Goal: Information Seeking & Learning: Find specific fact

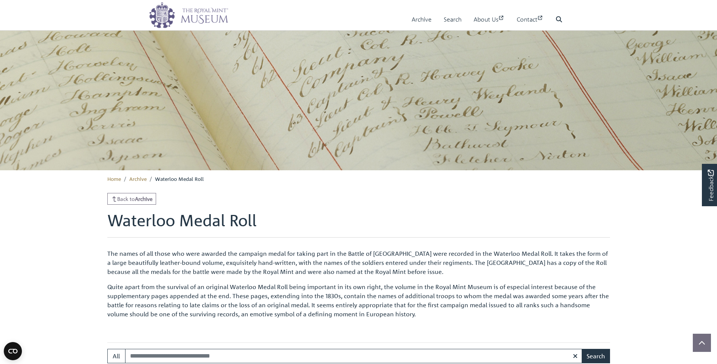
scroll to position [265, 0]
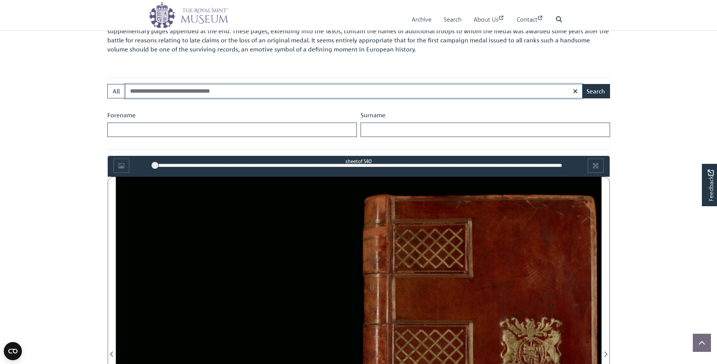
click at [152, 93] on input "Search:" at bounding box center [353, 91] width 457 height 14
type input "****"
click at [582, 84] on button "Search" at bounding box center [596, 91] width 28 height 14
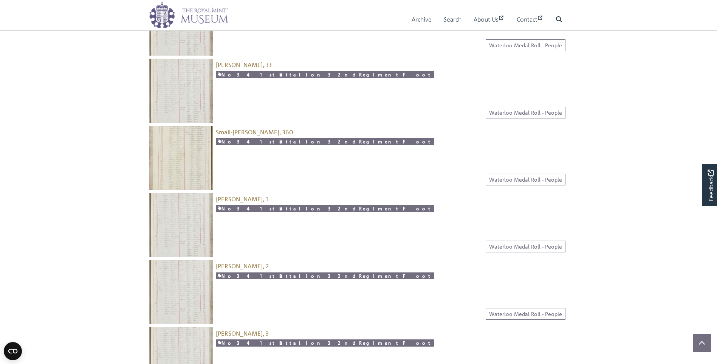
scroll to position [340, 0]
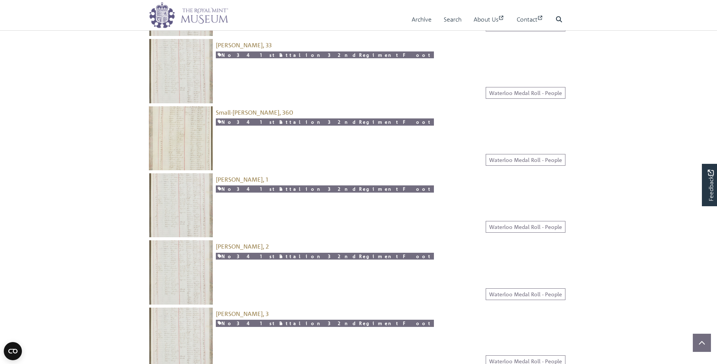
click at [157, 209] on img at bounding box center [181, 205] width 64 height 64
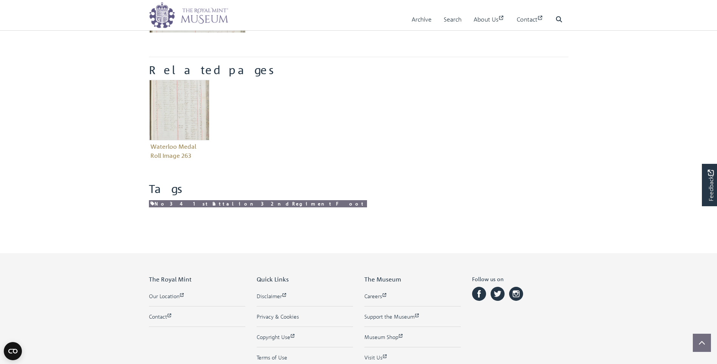
scroll to position [252, 0]
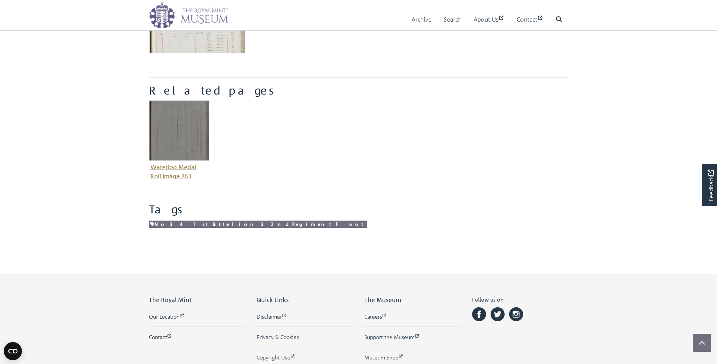
click at [176, 128] on img "Item related to this entity" at bounding box center [179, 130] width 60 height 60
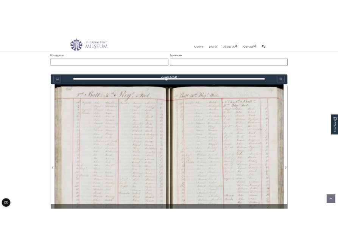
scroll to position [367, 0]
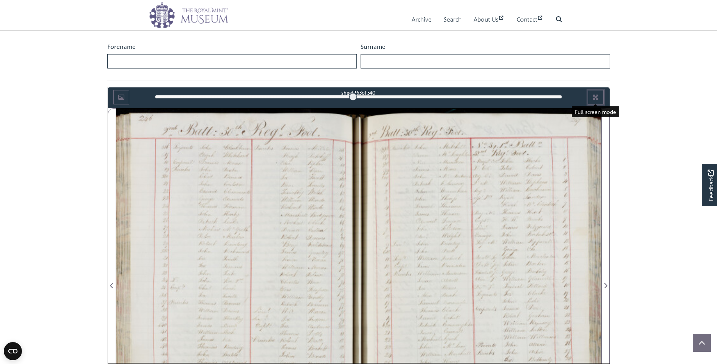
drag, startPoint x: 601, startPoint y: 94, endPoint x: 603, endPoint y: 122, distance: 28.0
click at [601, 94] on button "Full screen mode" at bounding box center [596, 97] width 16 height 14
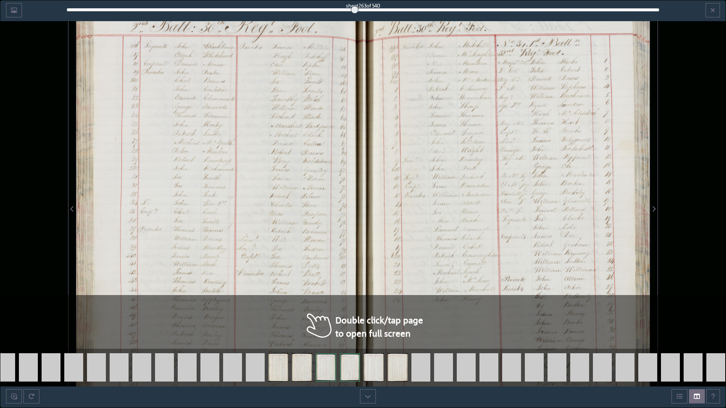
click at [143, 155] on div at bounding box center [219, 204] width 287 height 408
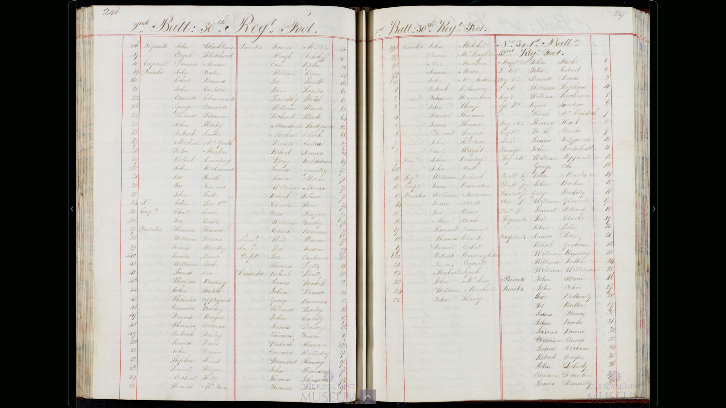
click at [476, 147] on div at bounding box center [506, 204] width 287 height 408
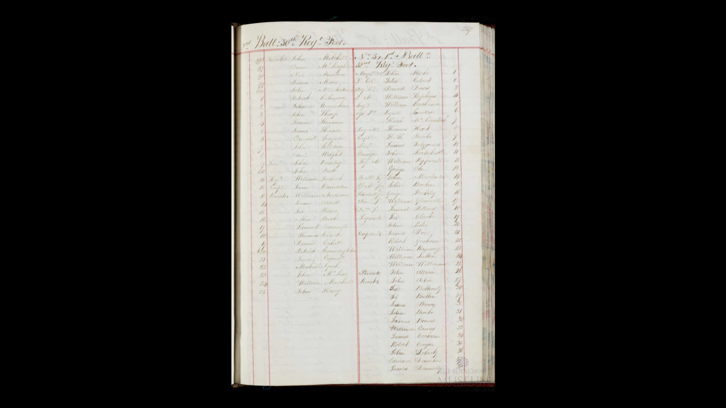
click at [632, 208] on div at bounding box center [594, 221] width 726 height 408
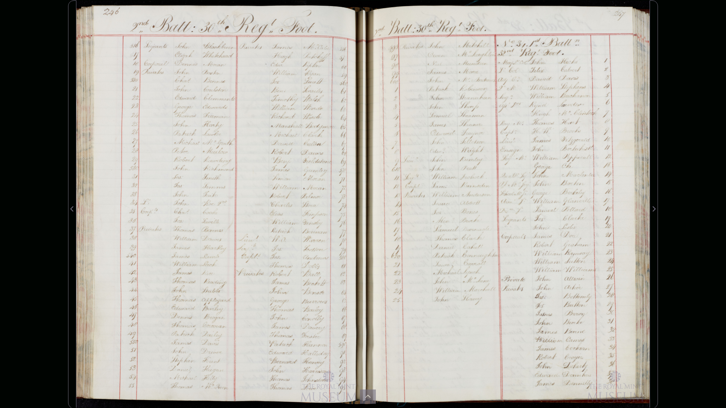
click at [459, 133] on div at bounding box center [506, 204] width 287 height 408
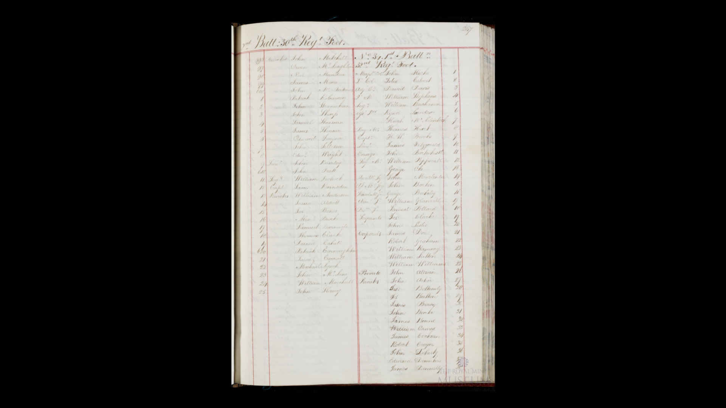
click at [361, 95] on img at bounding box center [362, 204] width 263 height 375
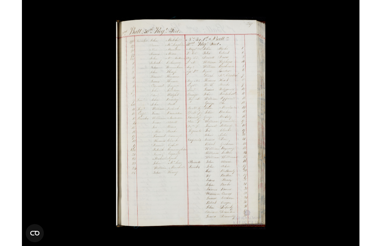
scroll to position [376, 0]
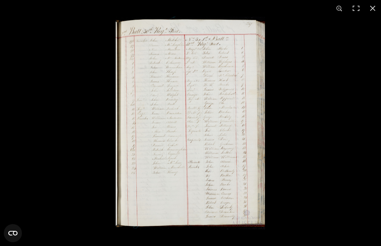
click at [189, 79] on img at bounding box center [190, 123] width 149 height 213
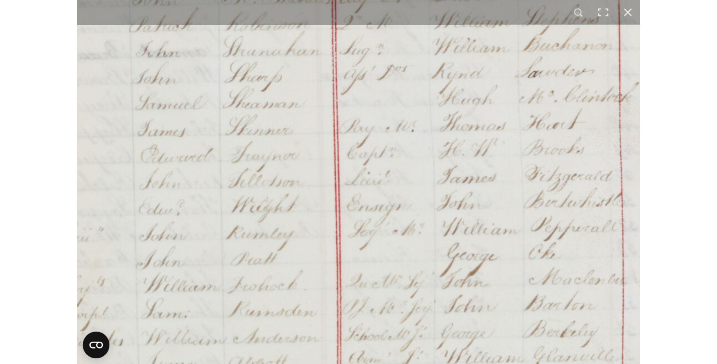
scroll to position [0, 0]
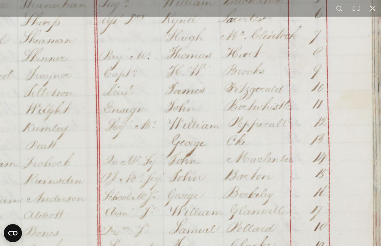
click at [198, 35] on img at bounding box center [115, 218] width 573 height 816
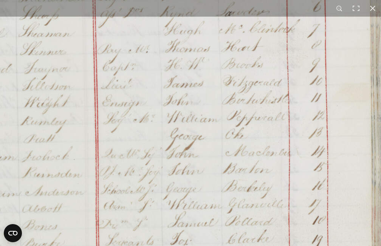
click at [212, 86] on img at bounding box center [114, 211] width 573 height 816
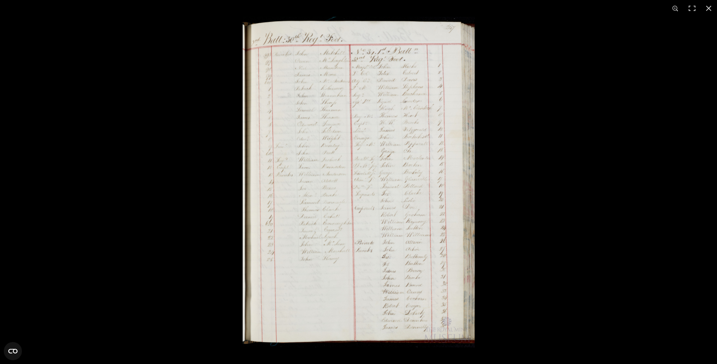
click at [373, 166] on img at bounding box center [359, 182] width 232 height 330
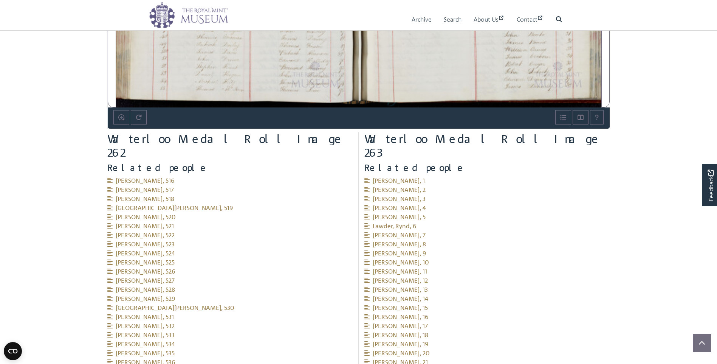
scroll to position [718, 0]
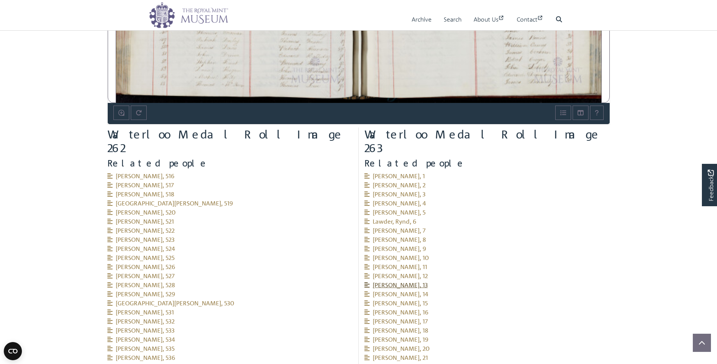
click at [387, 281] on span "Oke, George, 13" at bounding box center [396, 285] width 64 height 8
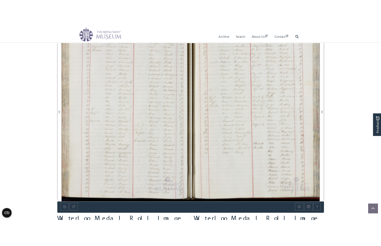
scroll to position [491, 0]
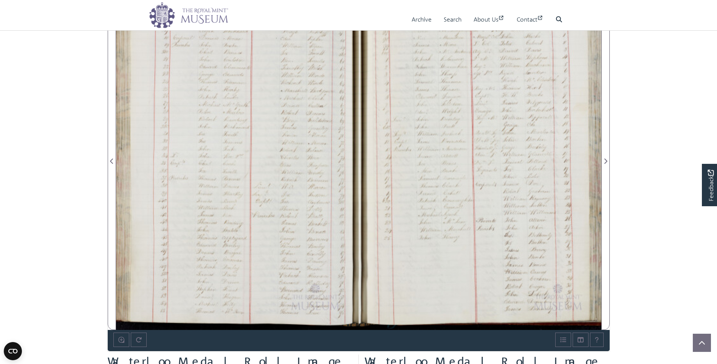
click at [492, 177] on div at bounding box center [480, 157] width 243 height 346
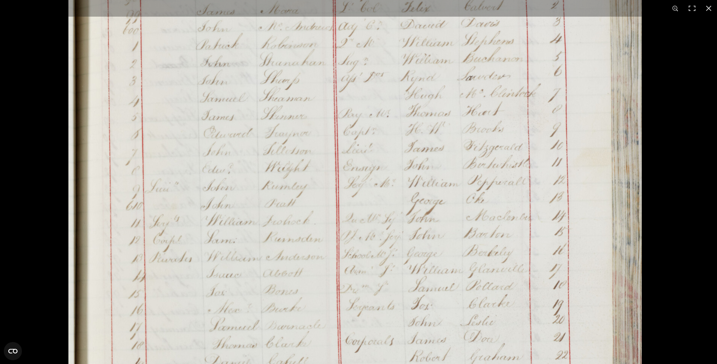
click at [435, 181] on img at bounding box center [354, 276] width 573 height 816
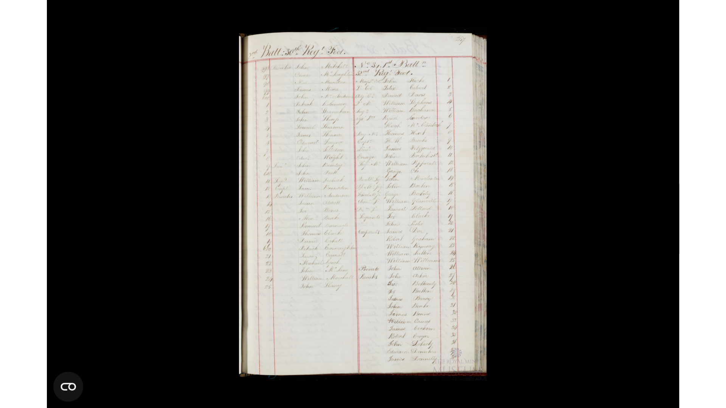
scroll to position [500, 0]
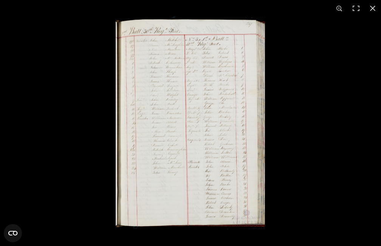
click at [223, 102] on img at bounding box center [190, 123] width 149 height 213
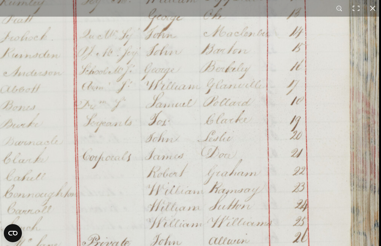
click at [138, 104] on img at bounding box center [92, 92] width 573 height 816
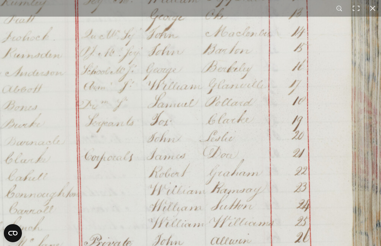
click at [262, 101] on img at bounding box center [94, 92] width 573 height 816
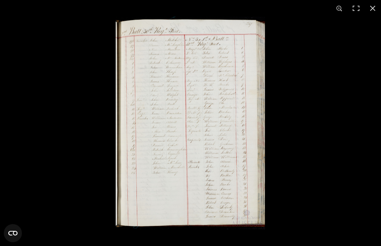
click at [253, 116] on img at bounding box center [190, 123] width 149 height 213
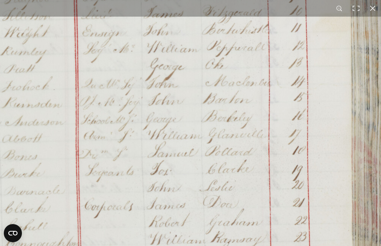
click at [253, 116] on img at bounding box center [94, 142] width 573 height 816
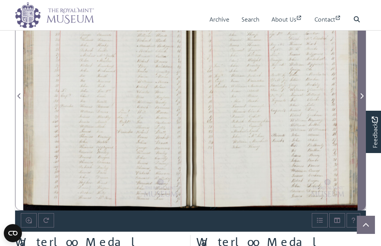
click at [362, 100] on span "Next Page" at bounding box center [362, 95] width 8 height 9
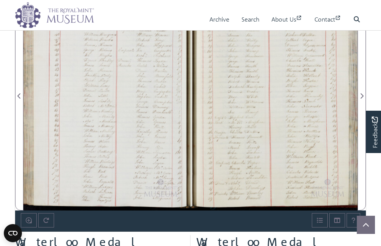
click at [113, 96] on div at bounding box center [106, 91] width 167 height 238
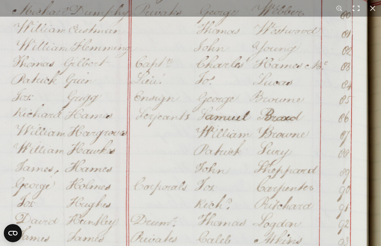
click at [355, 6] on button at bounding box center [356, 8] width 17 height 17
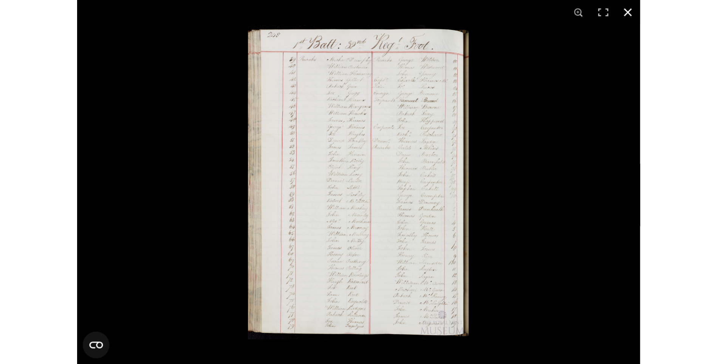
scroll to position [500, 0]
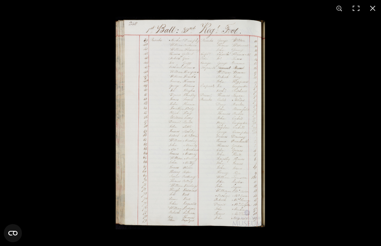
click at [175, 101] on img at bounding box center [190, 123] width 149 height 213
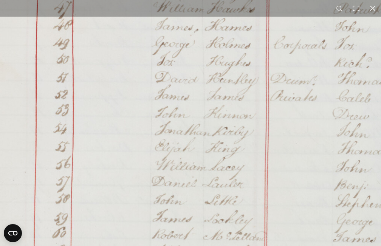
click at [175, 101] on img at bounding box center [233, 186] width 573 height 816
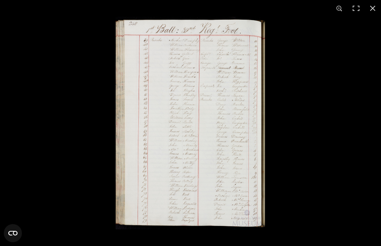
click at [176, 98] on img at bounding box center [190, 123] width 149 height 213
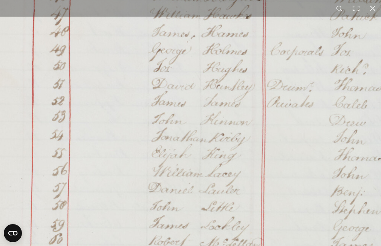
click at [164, 104] on img at bounding box center [230, 193] width 573 height 816
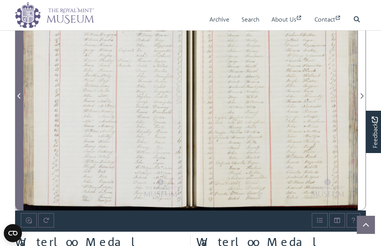
click at [22, 97] on span "Previous Page" at bounding box center [19, 95] width 8 height 9
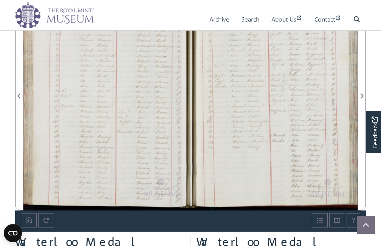
click at [280, 156] on div at bounding box center [274, 91] width 167 height 238
click at [283, 152] on div at bounding box center [274, 91] width 167 height 238
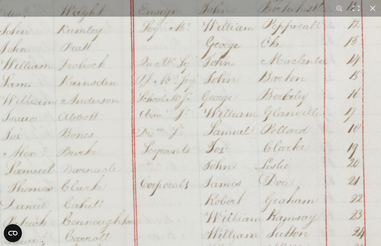
click at [216, 32] on img at bounding box center [150, 119] width 572 height 815
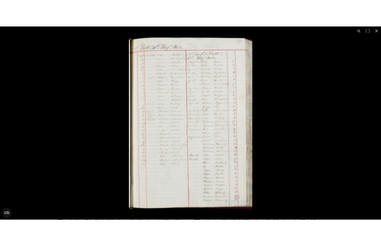
scroll to position [491, 0]
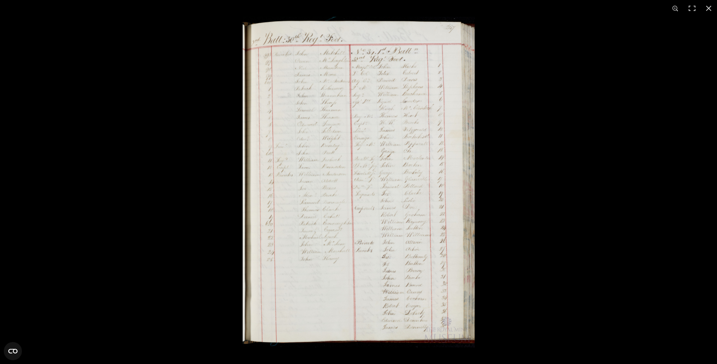
click at [412, 145] on img at bounding box center [359, 182] width 232 height 330
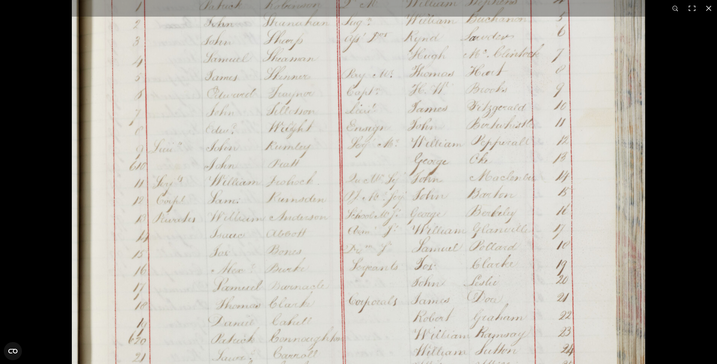
click at [411, 145] on img at bounding box center [358, 236] width 573 height 816
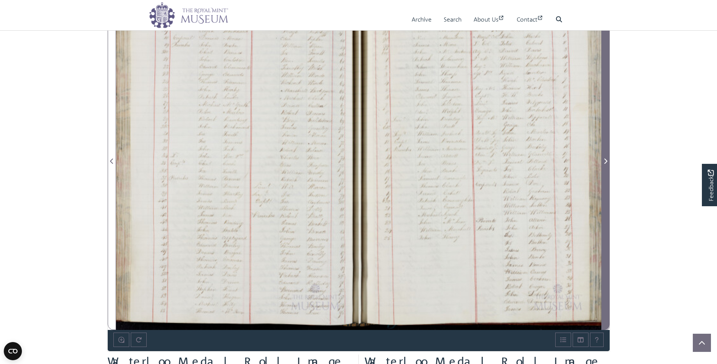
click at [607, 162] on icon "Next Page" at bounding box center [606, 161] width 4 height 6
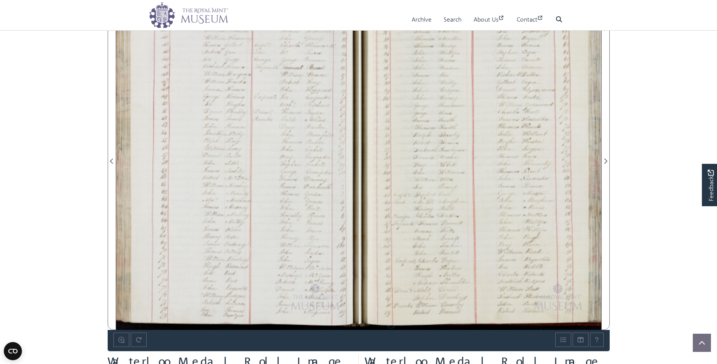
click at [234, 96] on div at bounding box center [237, 157] width 243 height 346
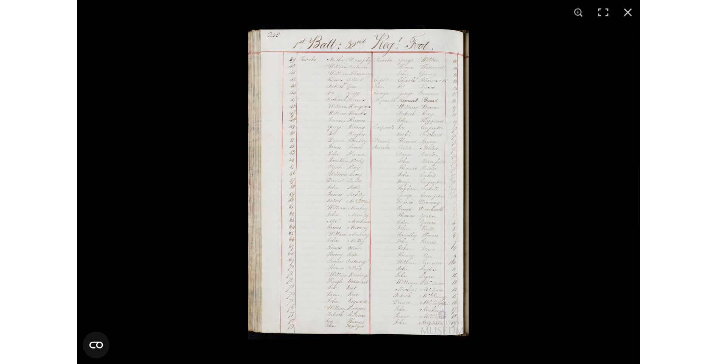
scroll to position [500, 0]
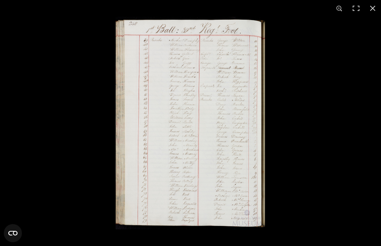
click at [184, 98] on img at bounding box center [190, 123] width 149 height 213
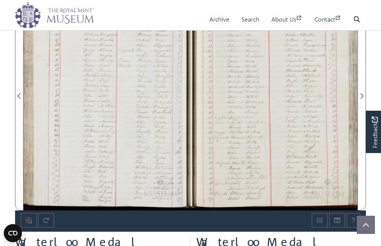
click at [270, 91] on div at bounding box center [274, 91] width 167 height 238
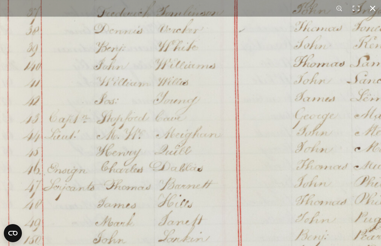
click at [187, 0] on div "1 / 1" at bounding box center [190, 123] width 381 height 246
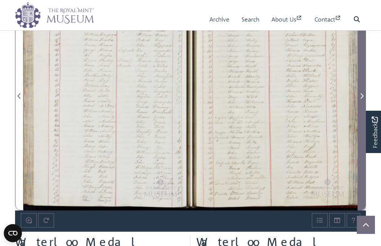
click at [365, 99] on span "Next Page" at bounding box center [362, 95] width 8 height 9
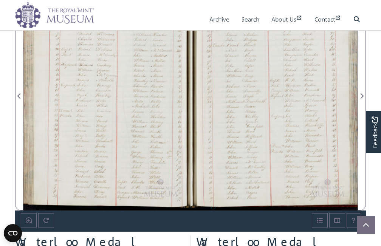
click at [124, 106] on div at bounding box center [106, 91] width 167 height 238
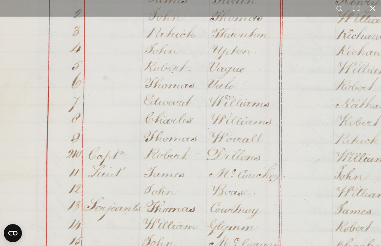
click at [252, 14] on div "1 / 1" at bounding box center [190, 123] width 381 height 246
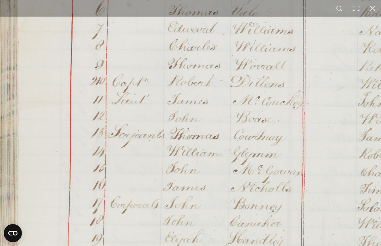
click at [245, 38] on img at bounding box center [267, 226] width 573 height 816
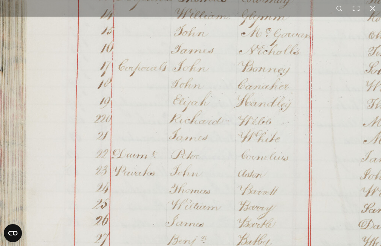
click at [240, 35] on img at bounding box center [275, 89] width 573 height 816
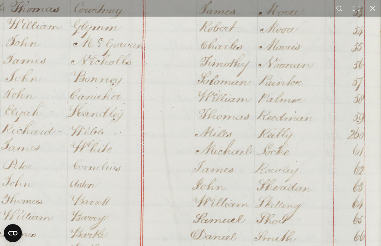
click at [30, 102] on img at bounding box center [108, 99] width 573 height 816
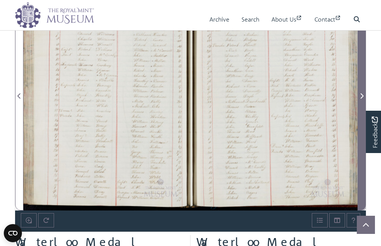
click at [359, 97] on span "Next Page" at bounding box center [362, 95] width 8 height 9
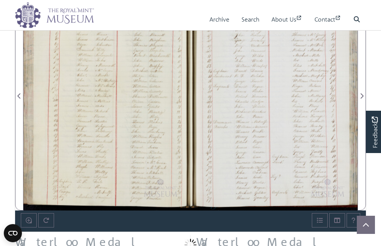
click at [117, 85] on div at bounding box center [106, 91] width 167 height 238
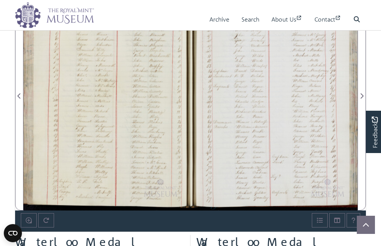
click at [119, 86] on div at bounding box center [106, 91] width 167 height 238
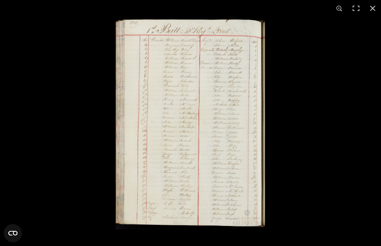
click at [182, 142] on img at bounding box center [190, 123] width 149 height 213
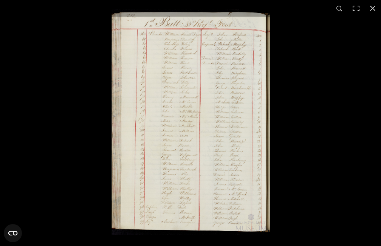
click at [182, 142] on img at bounding box center [191, 122] width 158 height 226
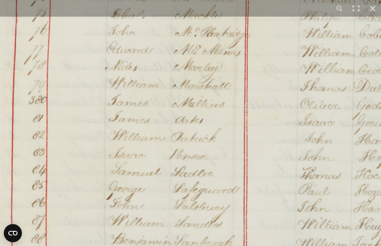
click at [182, 142] on img at bounding box center [213, 70] width 573 height 816
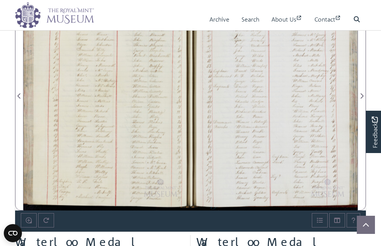
click at [148, 130] on div at bounding box center [106, 91] width 167 height 238
drag, startPoint x: 154, startPoint y: 56, endPoint x: 150, endPoint y: 122, distance: 65.9
click at [150, 122] on div at bounding box center [106, 91] width 167 height 238
click at [104, 106] on div at bounding box center [106, 91] width 167 height 238
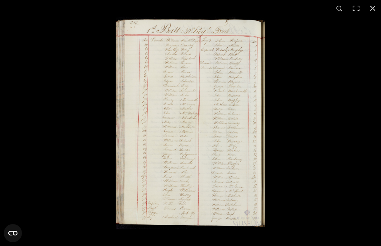
click at [239, 133] on img at bounding box center [190, 123] width 149 height 213
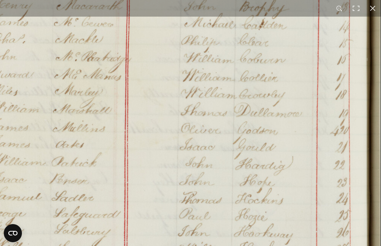
click at [239, 133] on img at bounding box center [94, 94] width 573 height 816
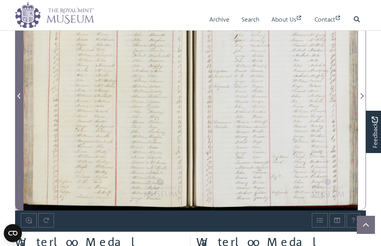
click at [17, 97] on span "Previous Page" at bounding box center [19, 95] width 8 height 9
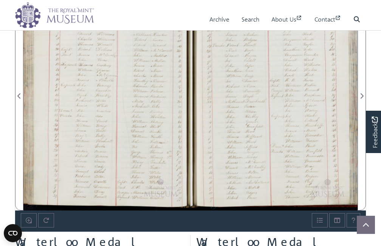
click at [246, 80] on div at bounding box center [274, 91] width 167 height 238
click at [255, 73] on div at bounding box center [274, 91] width 167 height 238
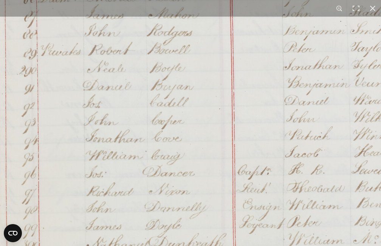
click at [144, 41] on img at bounding box center [251, 209] width 573 height 816
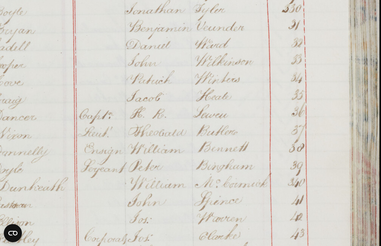
click at [167, 227] on img at bounding box center [92, 153] width 573 height 816
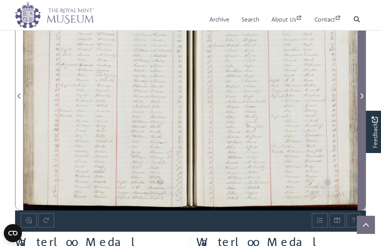
click at [364, 97] on span "Next Page" at bounding box center [362, 95] width 8 height 9
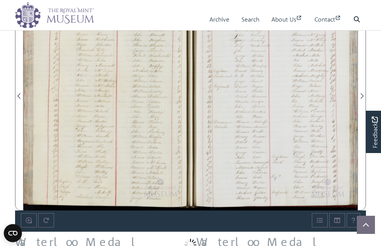
click at [114, 86] on div at bounding box center [106, 91] width 167 height 238
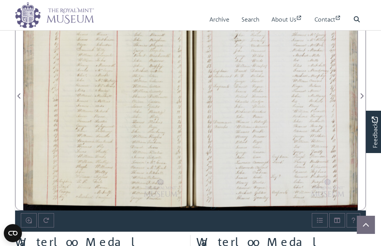
click at [114, 86] on div at bounding box center [106, 91] width 167 height 238
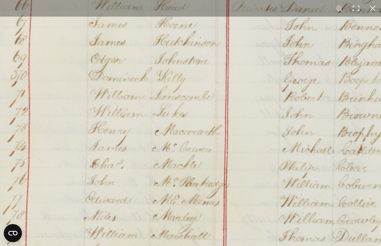
click at [135, 206] on img at bounding box center [192, 220] width 573 height 816
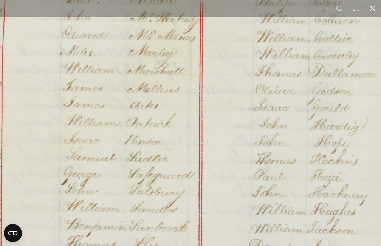
click at [105, 206] on img at bounding box center [168, 55] width 573 height 816
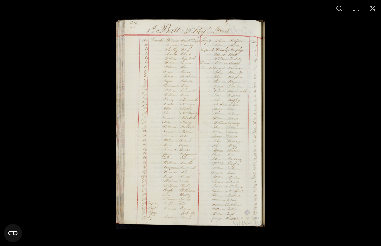
click at [150, 109] on img at bounding box center [190, 123] width 149 height 213
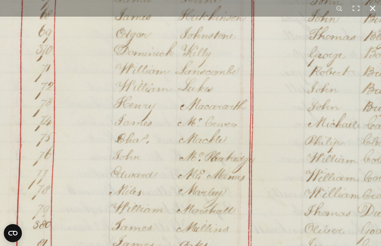
click at [178, 7] on div "1 / 1" at bounding box center [190, 123] width 381 height 246
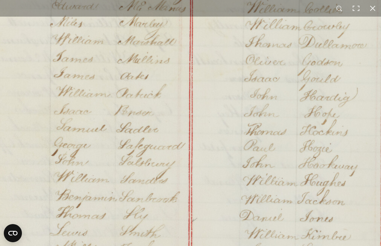
click at [162, 169] on img at bounding box center [158, 26] width 573 height 816
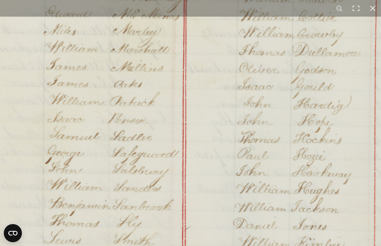
click at [245, 113] on img at bounding box center [152, 34] width 573 height 816
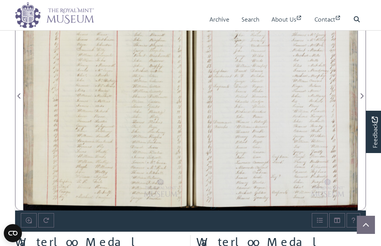
click at [281, 99] on div at bounding box center [274, 91] width 167 height 238
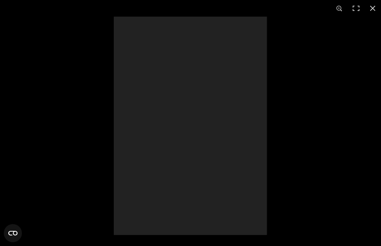
click at [281, 99] on div at bounding box center [309, 143] width 391 height 252
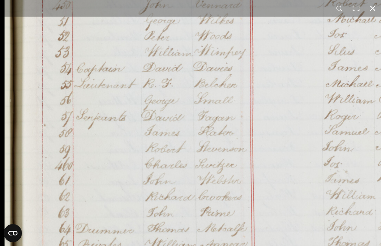
click at [127, 16] on div "1 / 1" at bounding box center [190, 123] width 381 height 246
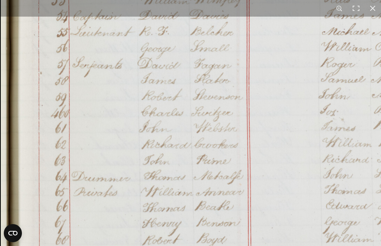
click at [125, 114] on img at bounding box center [263, 80] width 527 height 751
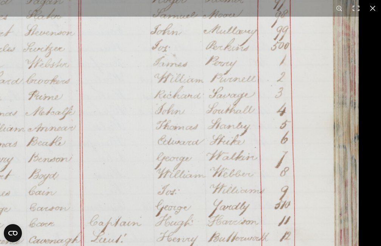
click at [79, 51] on img at bounding box center [95, 16] width 527 height 751
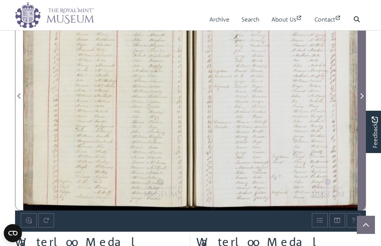
click at [361, 98] on icon "Next Page" at bounding box center [362, 96] width 4 height 6
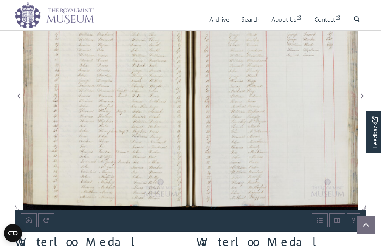
click at [120, 94] on div at bounding box center [106, 91] width 167 height 238
click at [104, 90] on div at bounding box center [106, 91] width 167 height 238
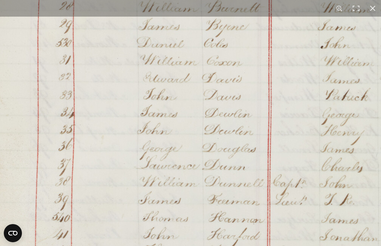
click at [212, 49] on img at bounding box center [238, 185] width 573 height 816
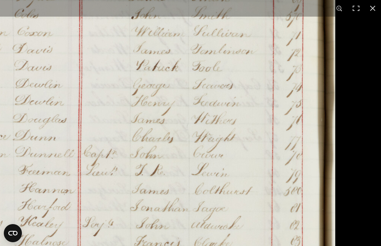
click at [46, 73] on img at bounding box center [48, 156] width 573 height 816
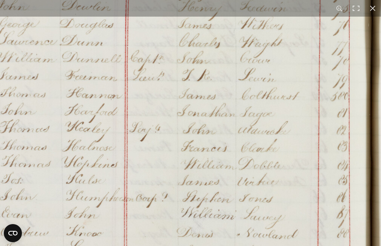
click at [272, 91] on img at bounding box center [95, 61] width 573 height 816
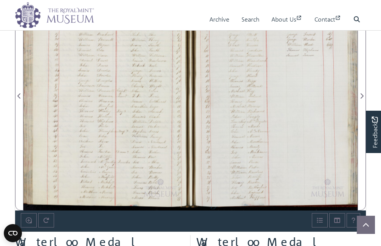
drag, startPoint x: 293, startPoint y: 112, endPoint x: 222, endPoint y: 144, distance: 77.3
click at [222, 144] on div at bounding box center [274, 91] width 167 height 238
click at [288, 65] on div at bounding box center [274, 91] width 167 height 238
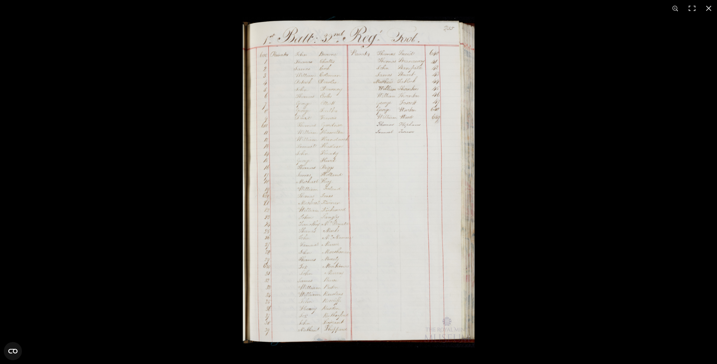
scroll to position [491, 0]
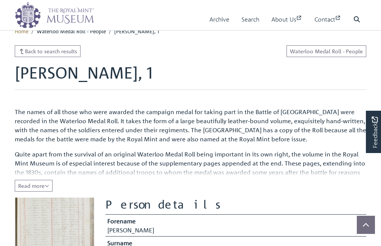
scroll to position [252, 0]
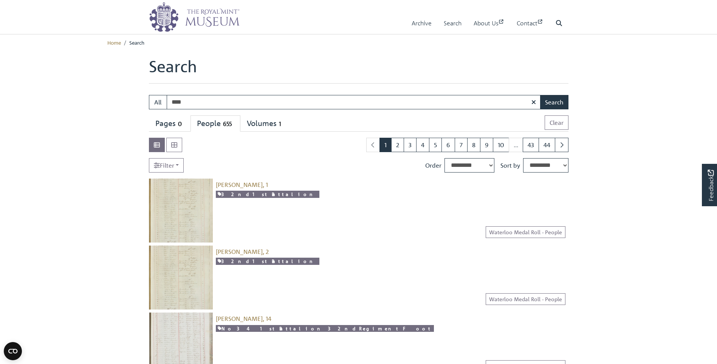
click at [189, 201] on img at bounding box center [181, 210] width 64 height 64
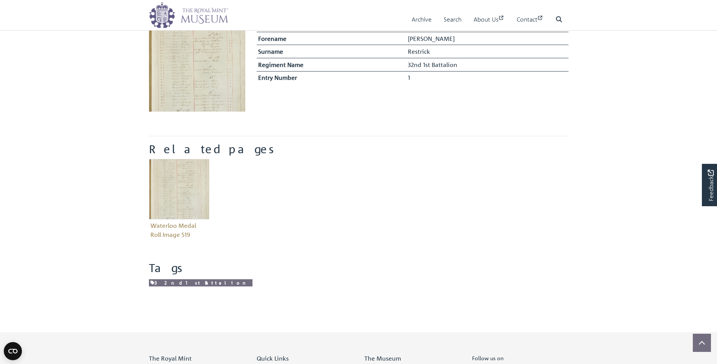
scroll to position [189, 0]
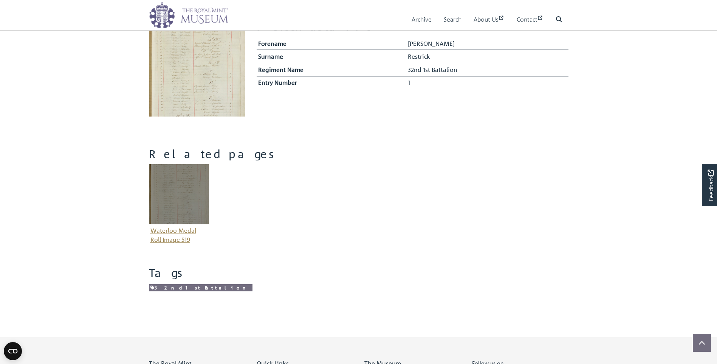
click at [173, 187] on img "Item related to this entity" at bounding box center [179, 194] width 60 height 60
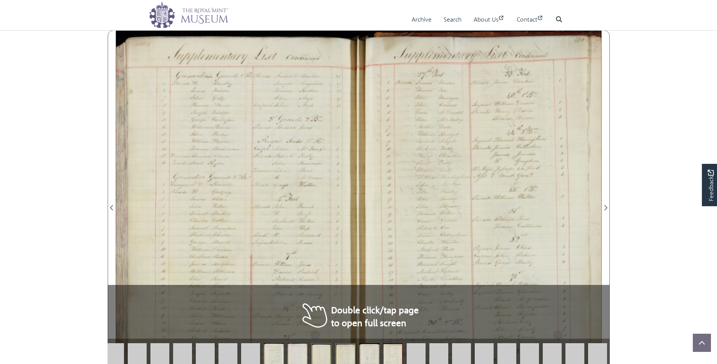
scroll to position [594, 0]
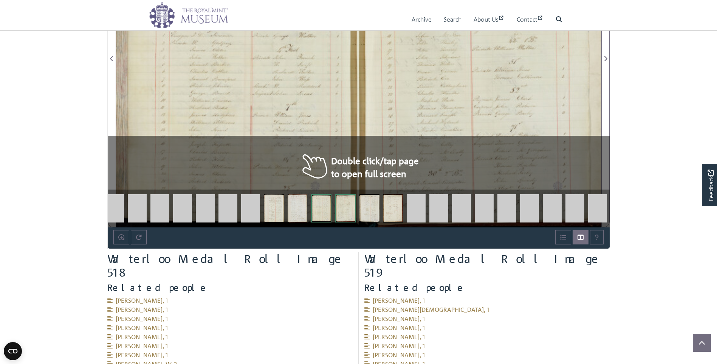
click at [299, 90] on div at bounding box center [237, 54] width 243 height 346
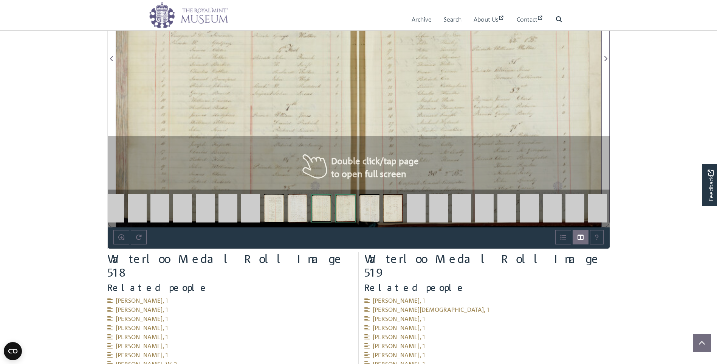
click at [299, 90] on div at bounding box center [237, 54] width 243 height 346
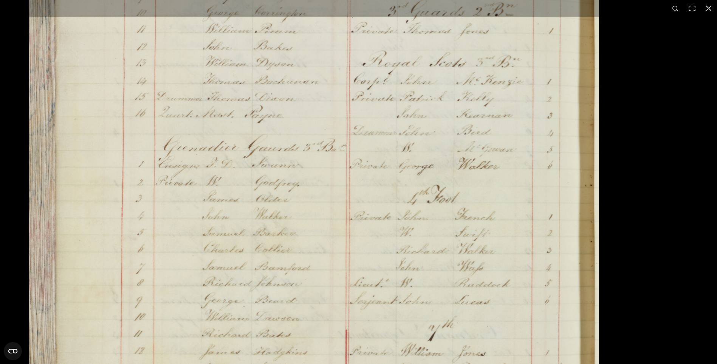
click at [307, 34] on img at bounding box center [314, 209] width 570 height 812
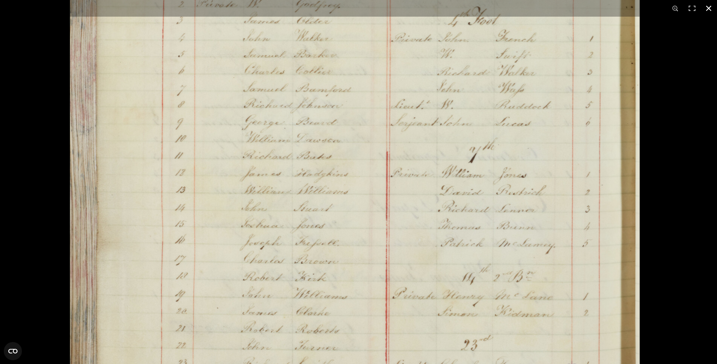
click at [455, 8] on div "1 / 1" at bounding box center [358, 182] width 717 height 364
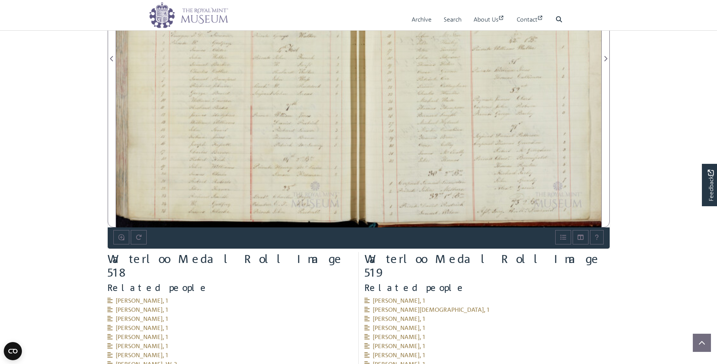
click at [448, 153] on div at bounding box center [480, 54] width 243 height 346
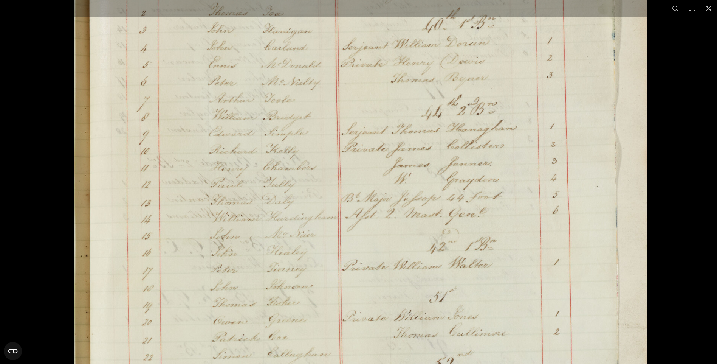
click at [427, 19] on img at bounding box center [360, 279] width 573 height 816
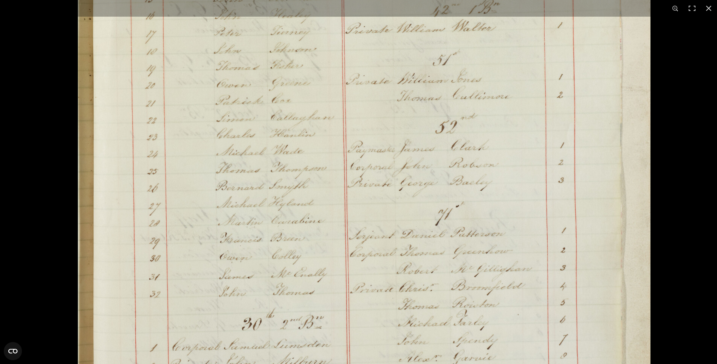
click at [447, 0] on html "Menu Archive Search About Us Contact" at bounding box center [358, 268] width 717 height 1725
